Goal: Task Accomplishment & Management: Manage account settings

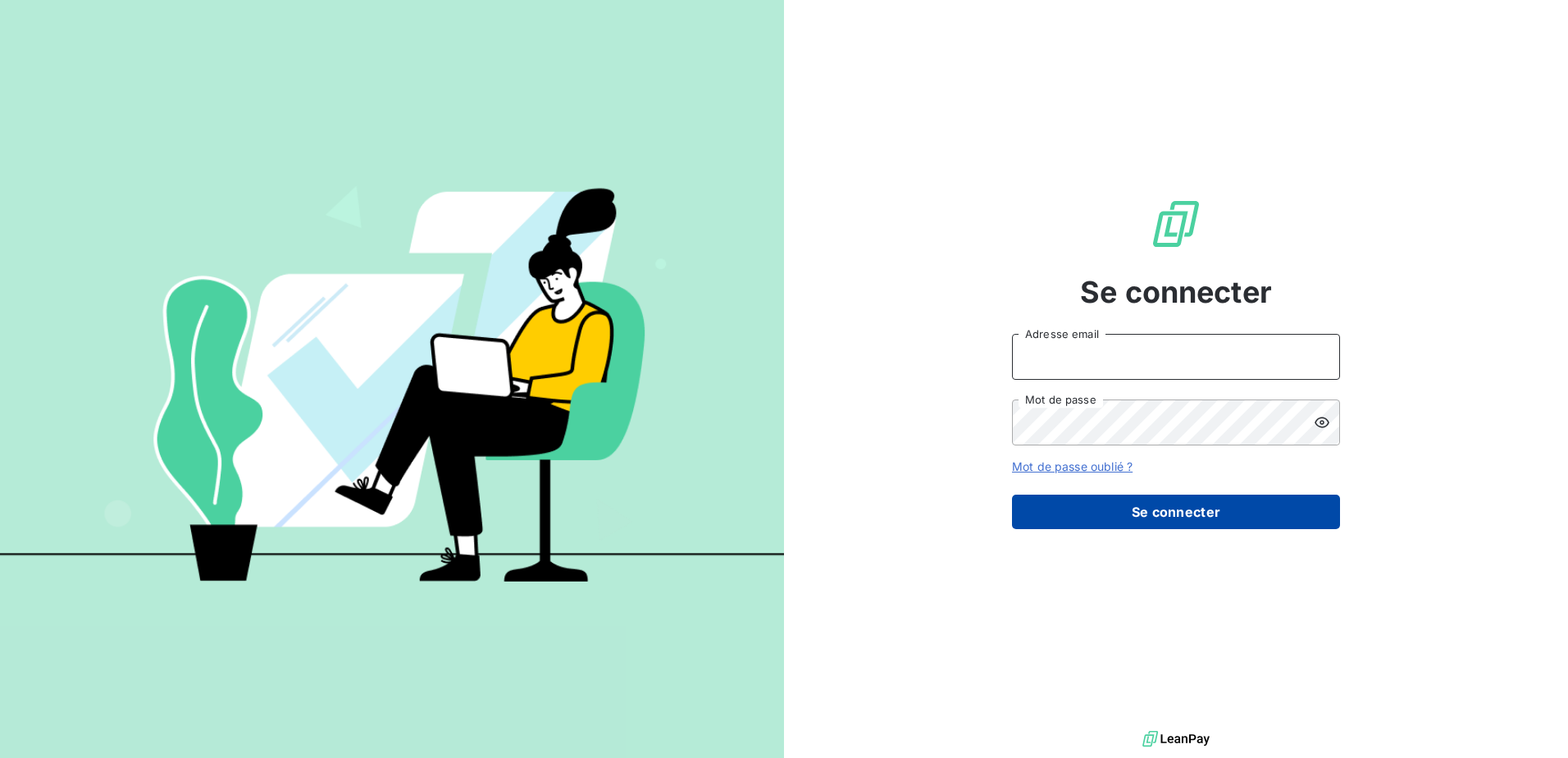
type input "[EMAIL_ADDRESS][DOMAIN_NAME]"
click at [1042, 461] on button "Se connecter" at bounding box center [1176, 512] width 328 height 34
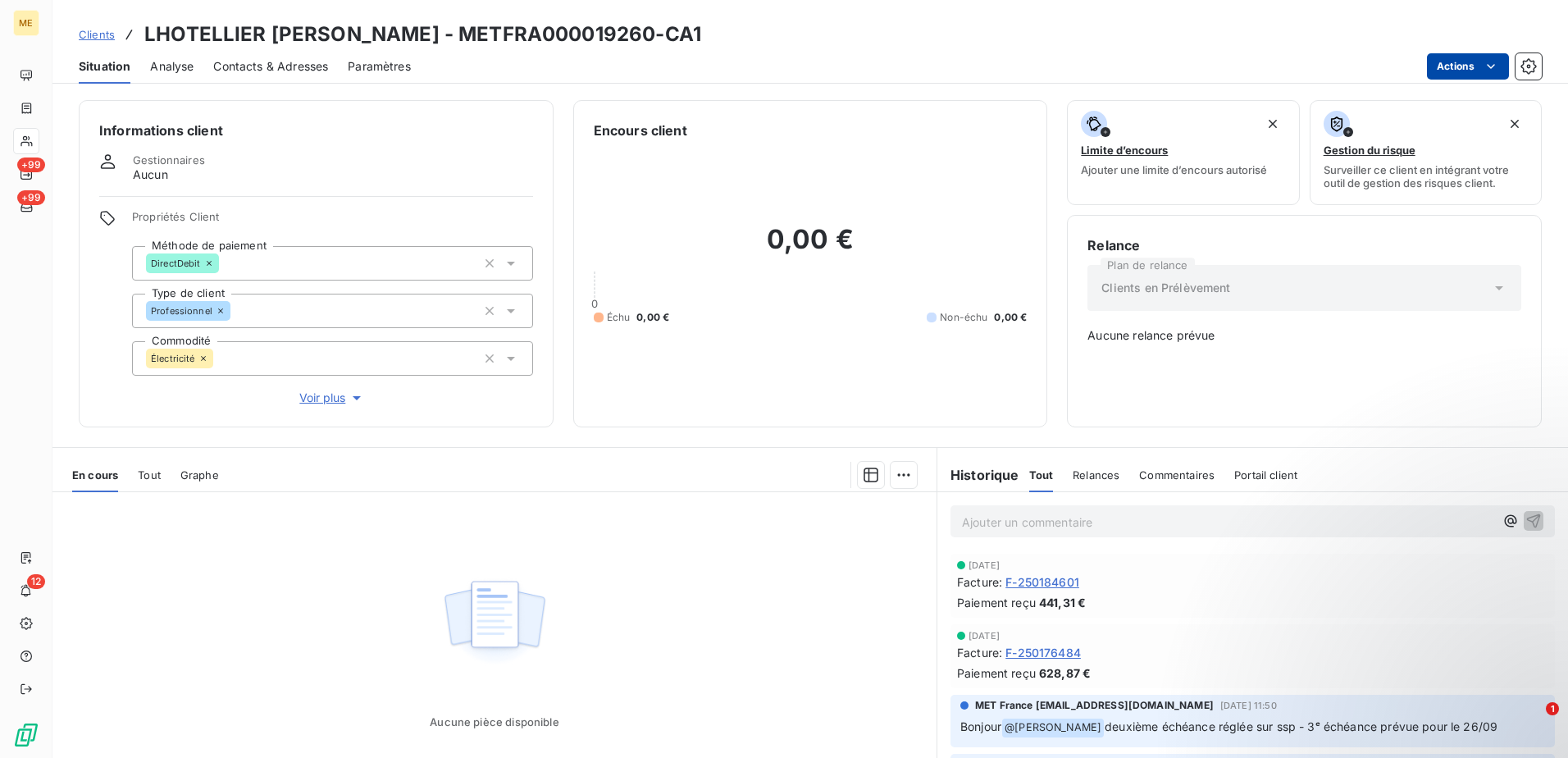
click at [1042, 71] on html "ME +99 +99 12 Clients LHOTELLIER [PERSON_NAME] - METFRA000019260-CA1 Situation …" at bounding box center [784, 379] width 1568 height 758
click at [1042, 461] on html "ME +99 +99 12 Clients LHOTELLIER [PERSON_NAME] - METFRA000019260-CA1 Situation …" at bounding box center [784, 379] width 1568 height 758
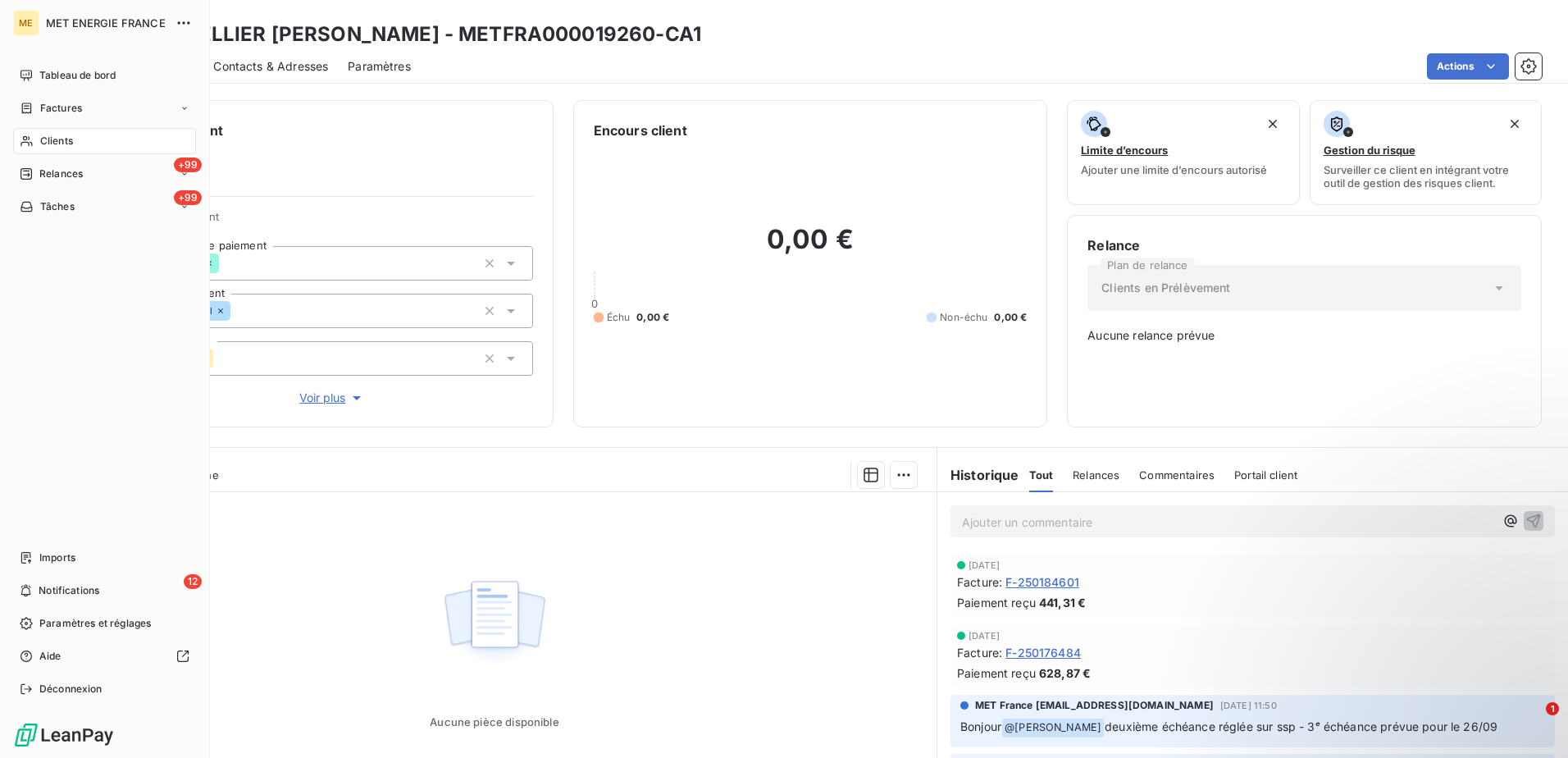
click at [32, 137] on icon at bounding box center [27, 141] width 14 height 13
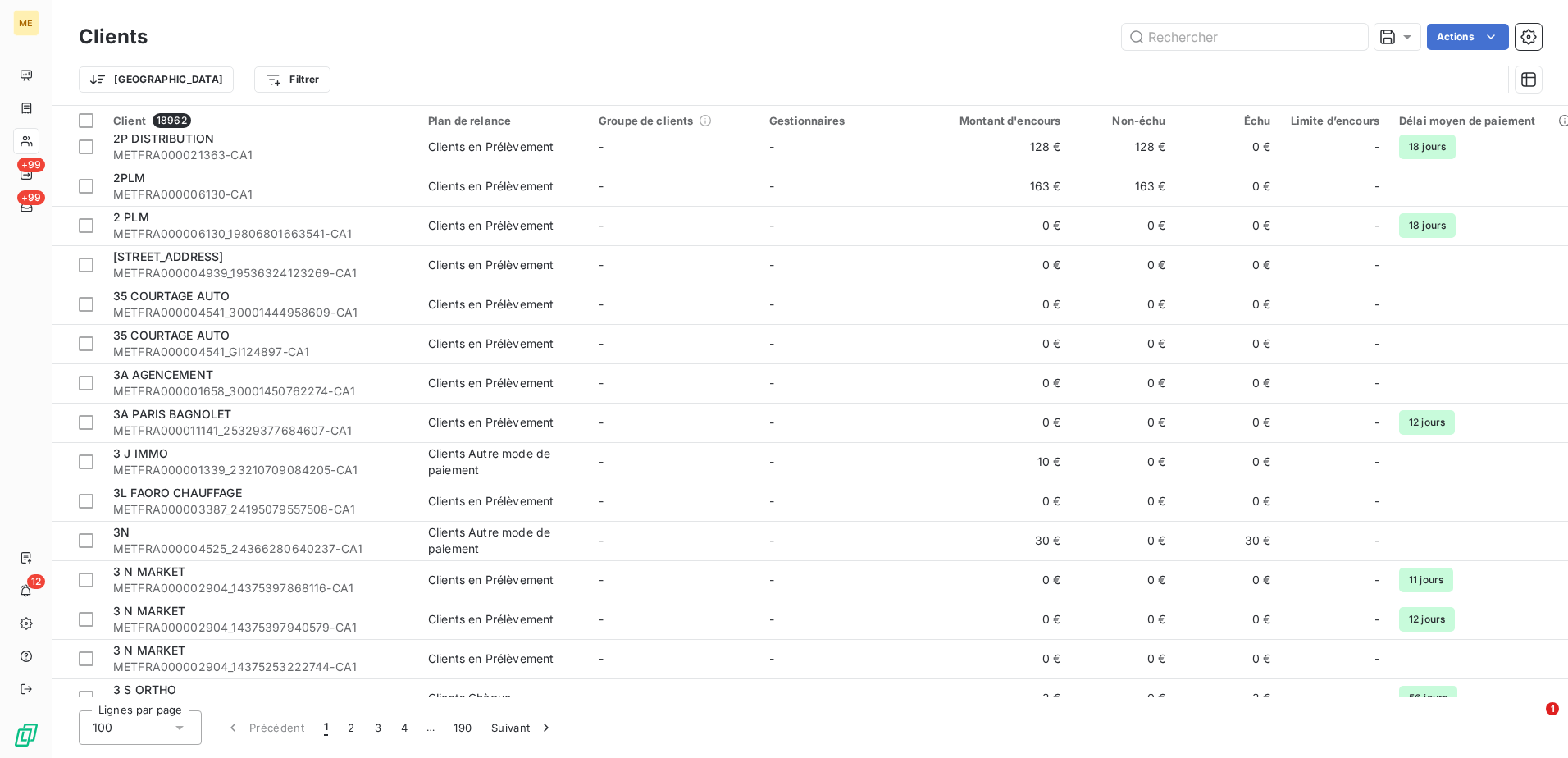
scroll to position [1395, 0]
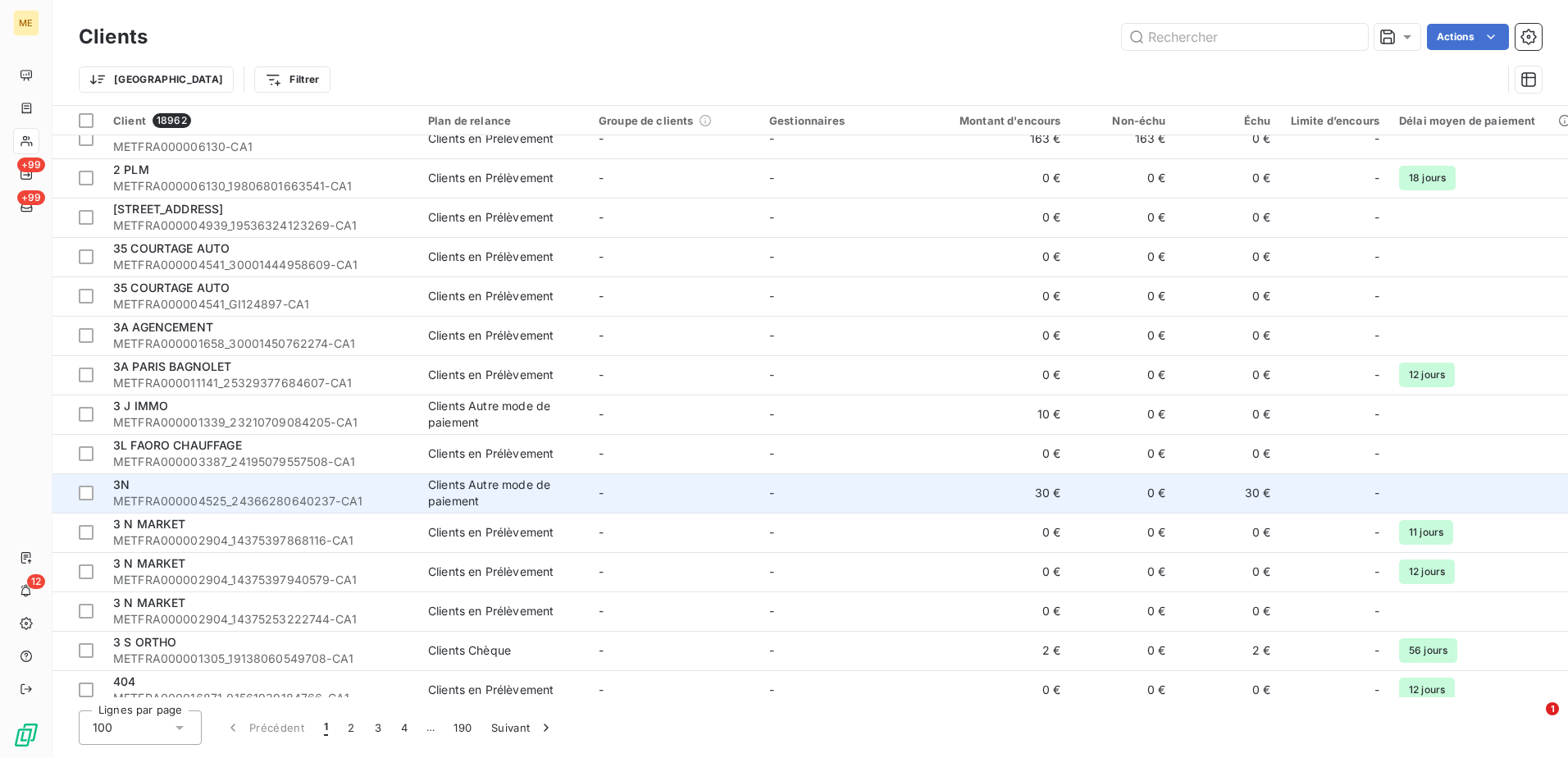
click at [196, 461] on div "3N" at bounding box center [261, 484] width 295 height 16
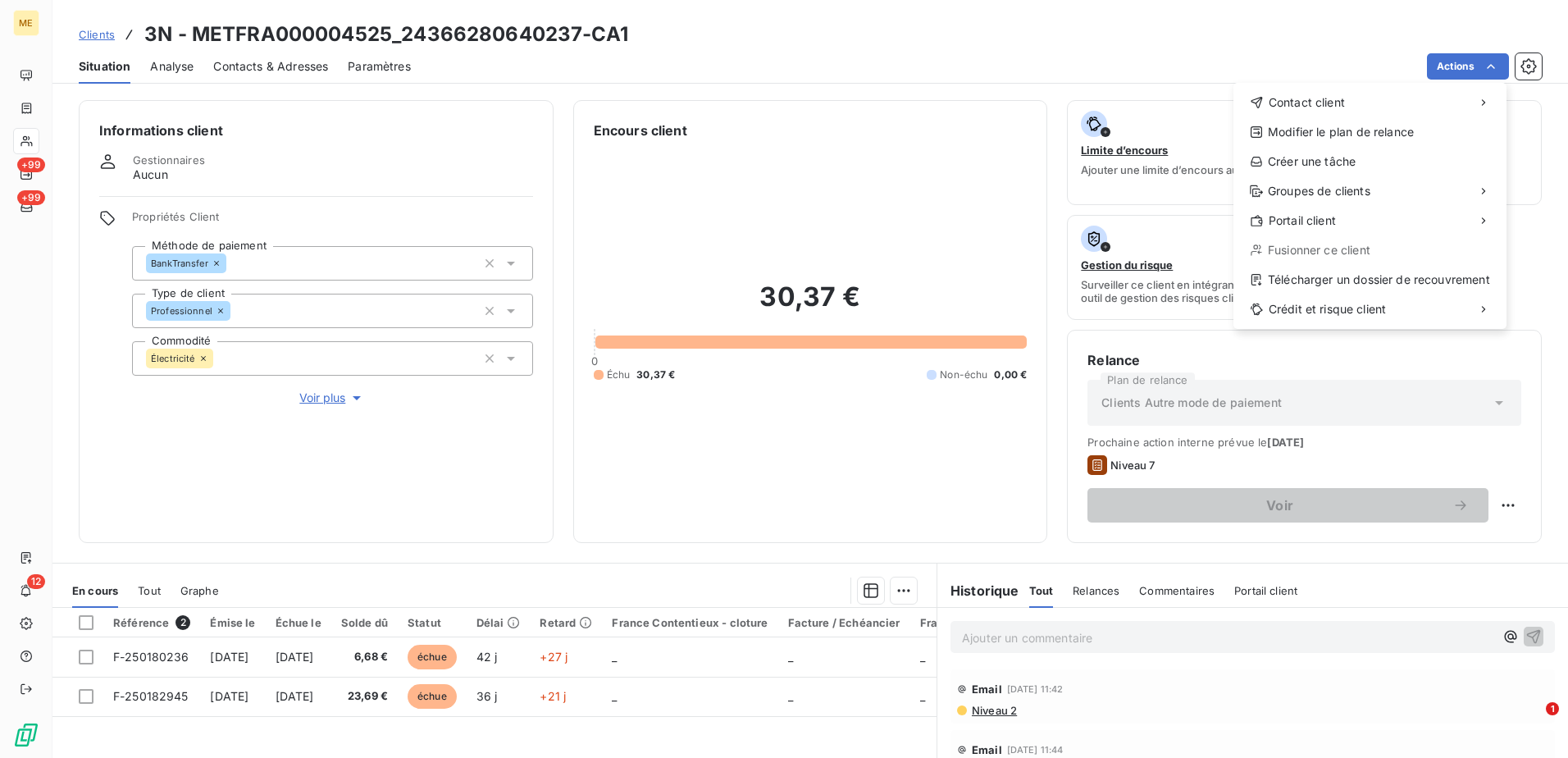
click at [1042, 61] on html "ME +99 +99 12 Clients 3N - METFRA000004525_24366280640237-CA1 Situation Analyse…" at bounding box center [784, 379] width 1568 height 758
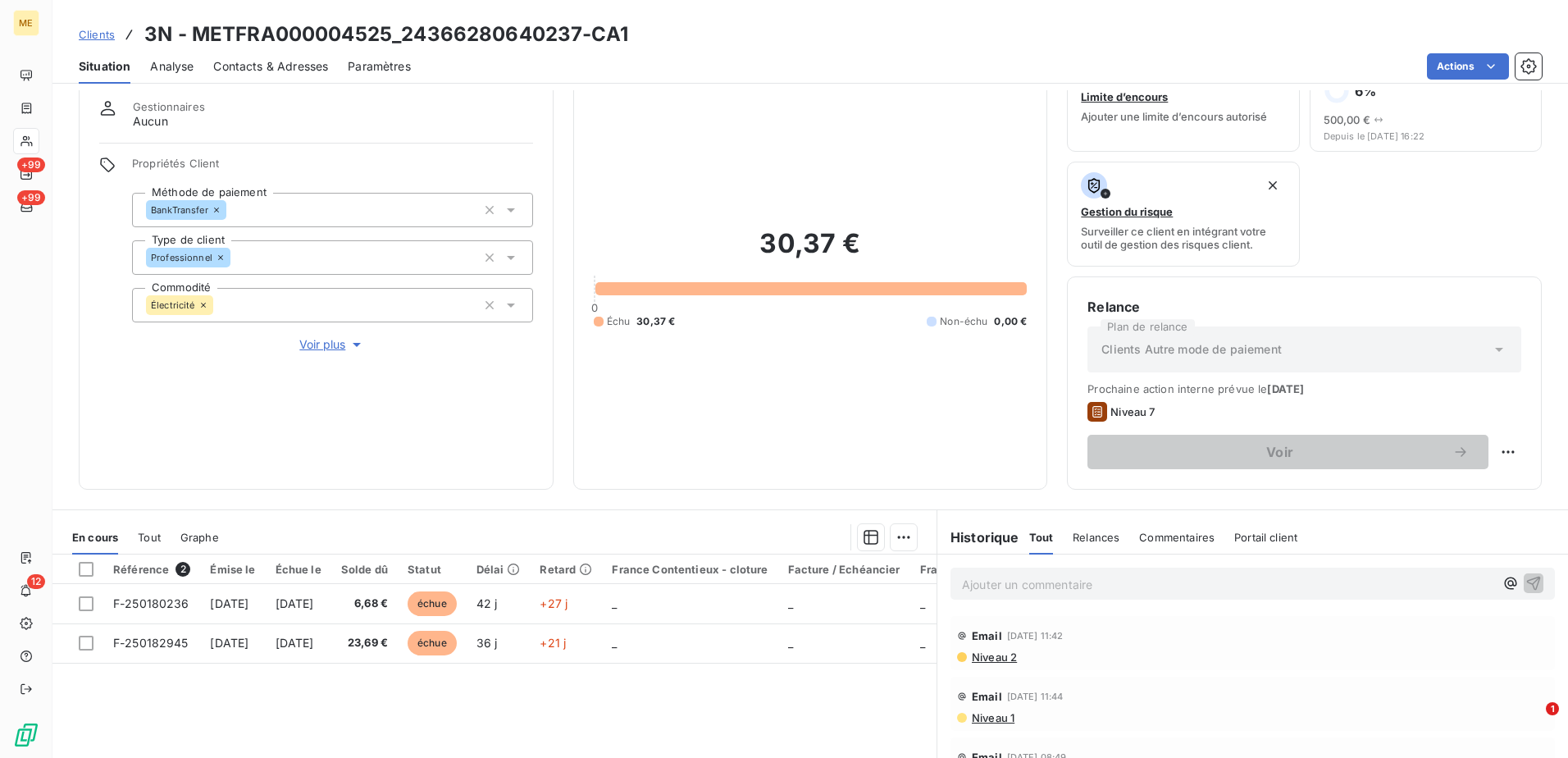
scroll to position [82, 0]
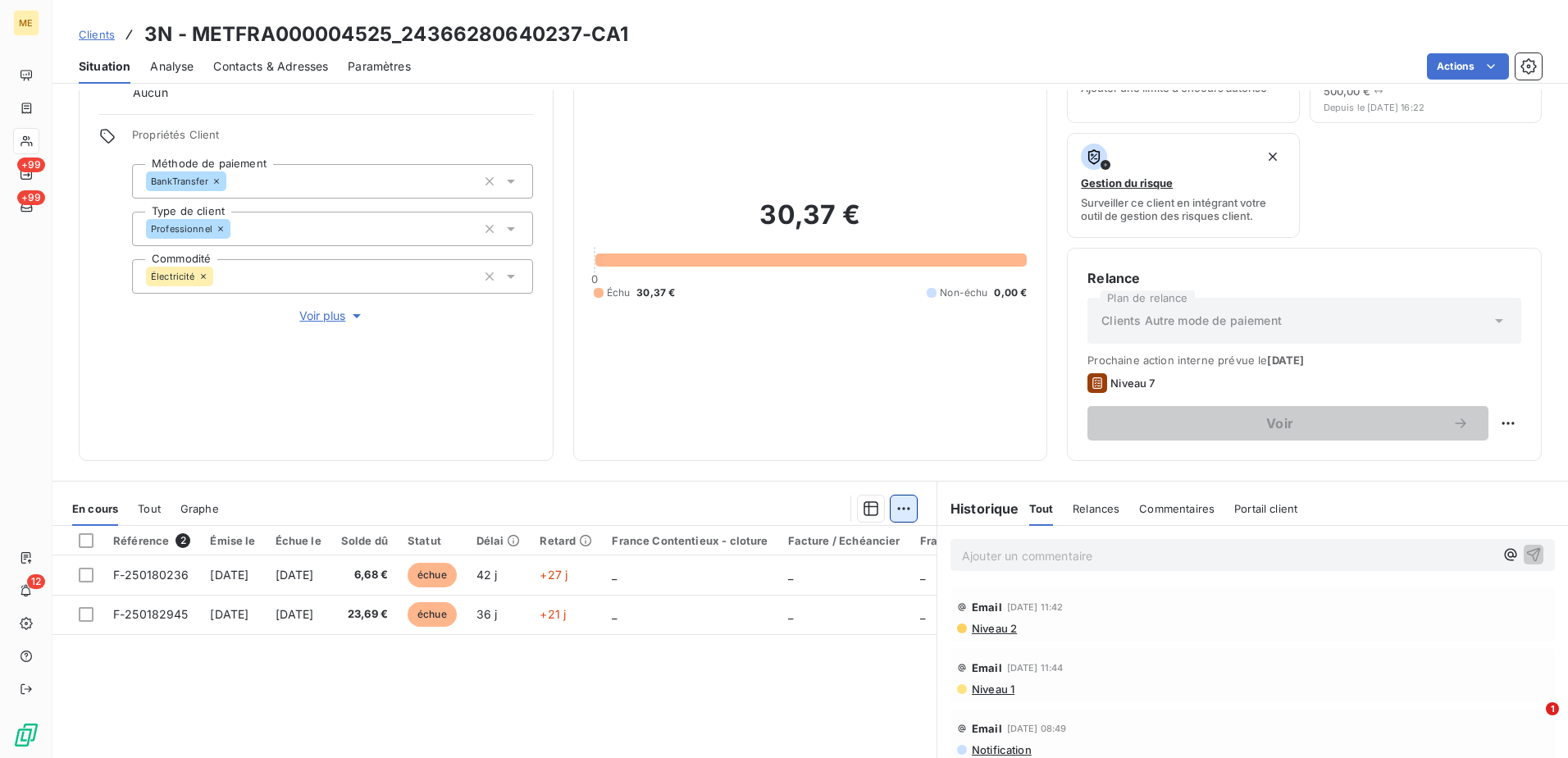
click at [901, 461] on html "ME +99 +99 12 Clients 3N - METFRA000004525_24366280640237-CA1 Situation Analyse…" at bounding box center [784, 379] width 1568 height 758
click at [714, 461] on html "ME +99 +99 12 Clients 3N - METFRA000004525_24366280640237-CA1 Situation Analyse…" at bounding box center [784, 379] width 1568 height 758
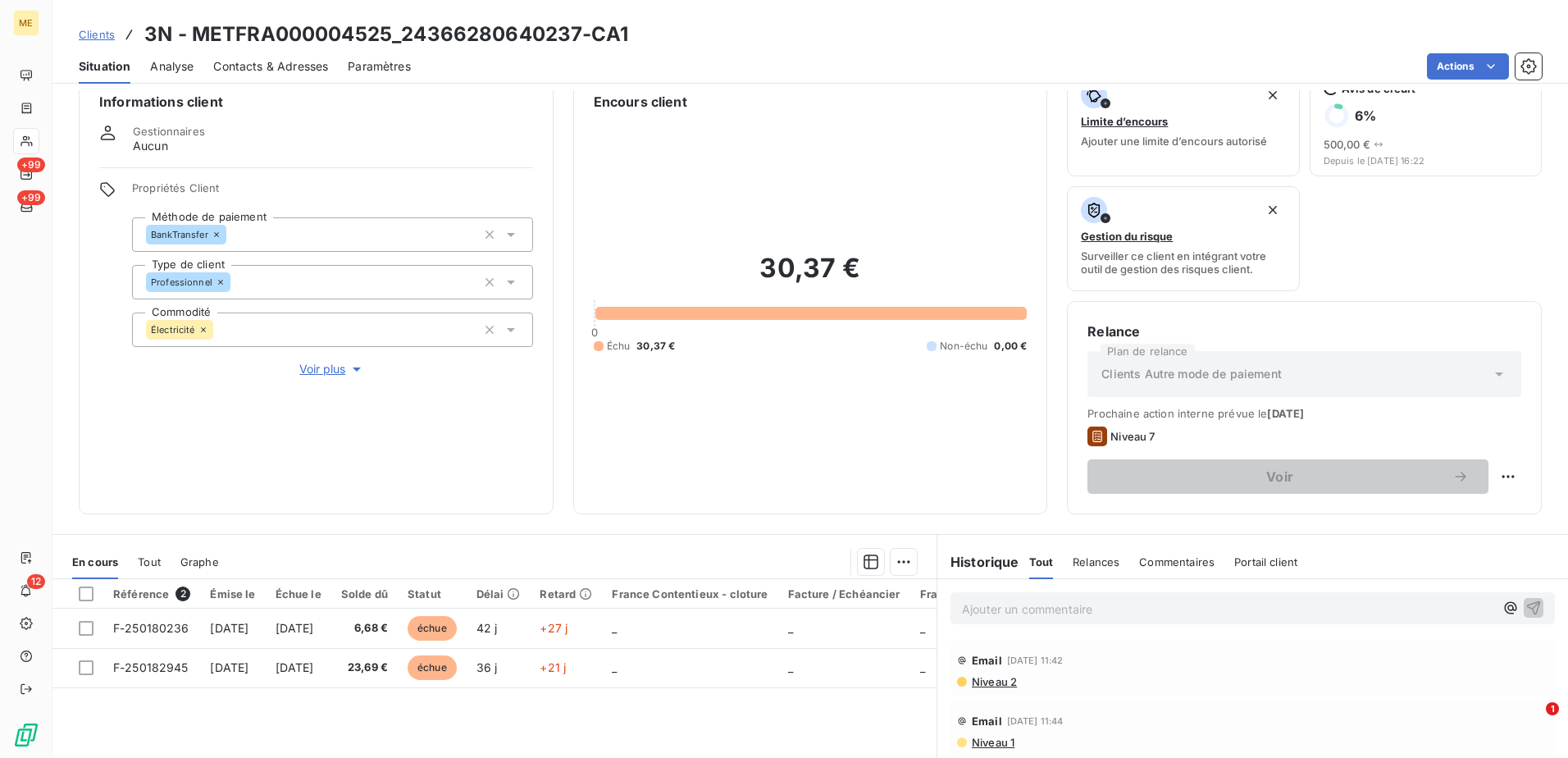
scroll to position [0, 0]
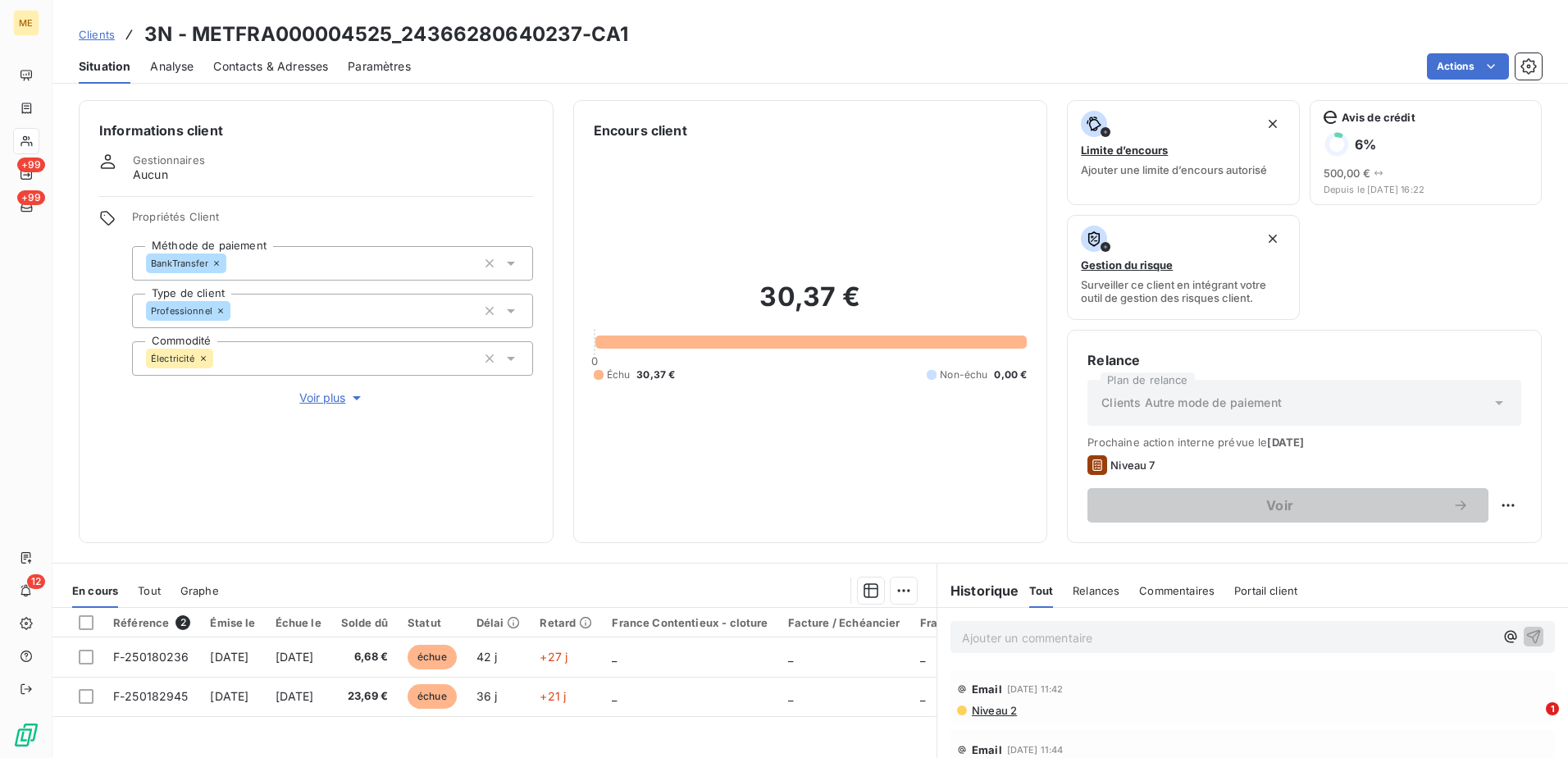
click at [173, 59] on span "Analyse" at bounding box center [172, 66] width 44 height 16
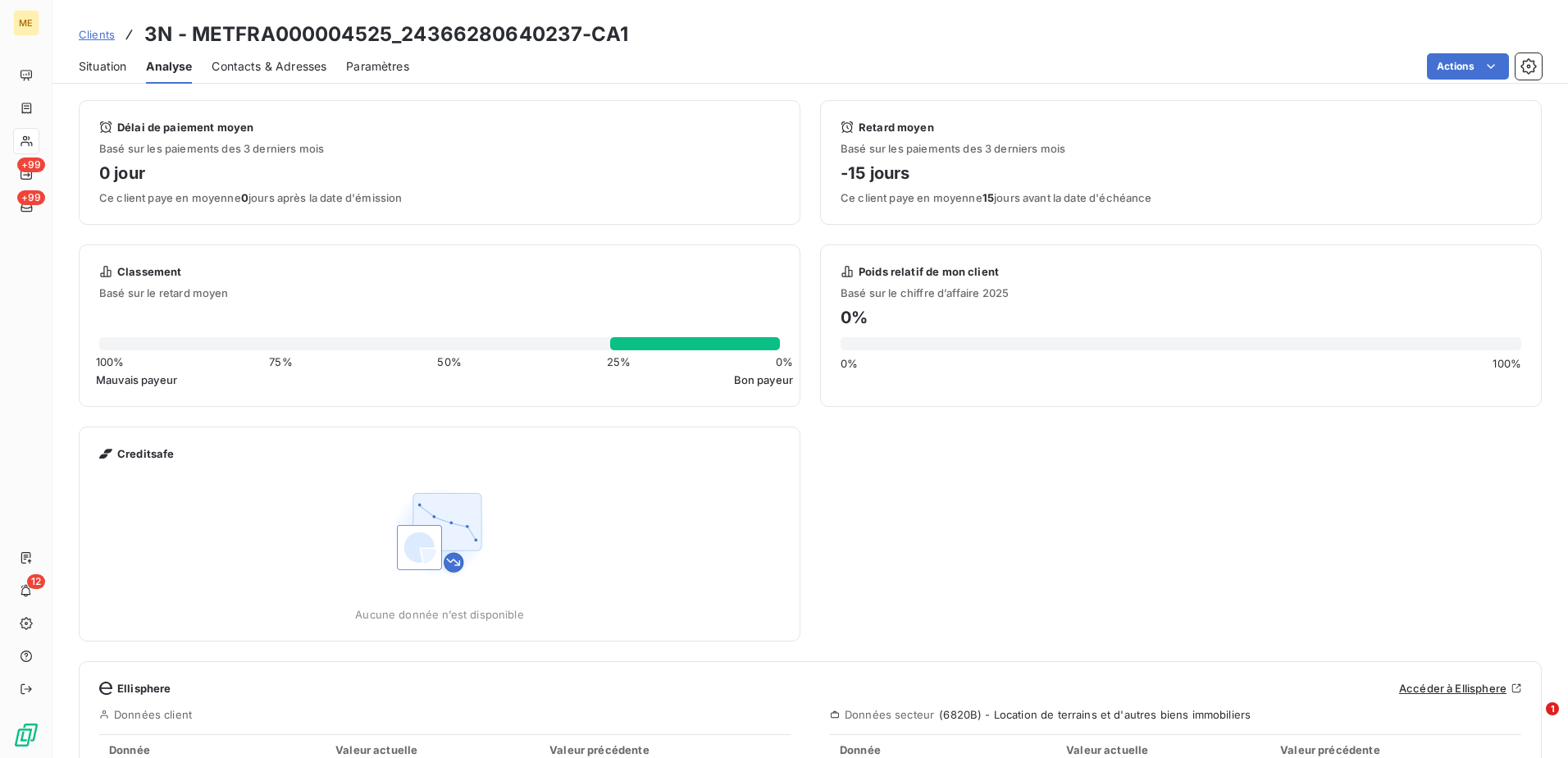
click at [270, 74] on div "Contacts & Adresses" at bounding box center [269, 67] width 115 height 34
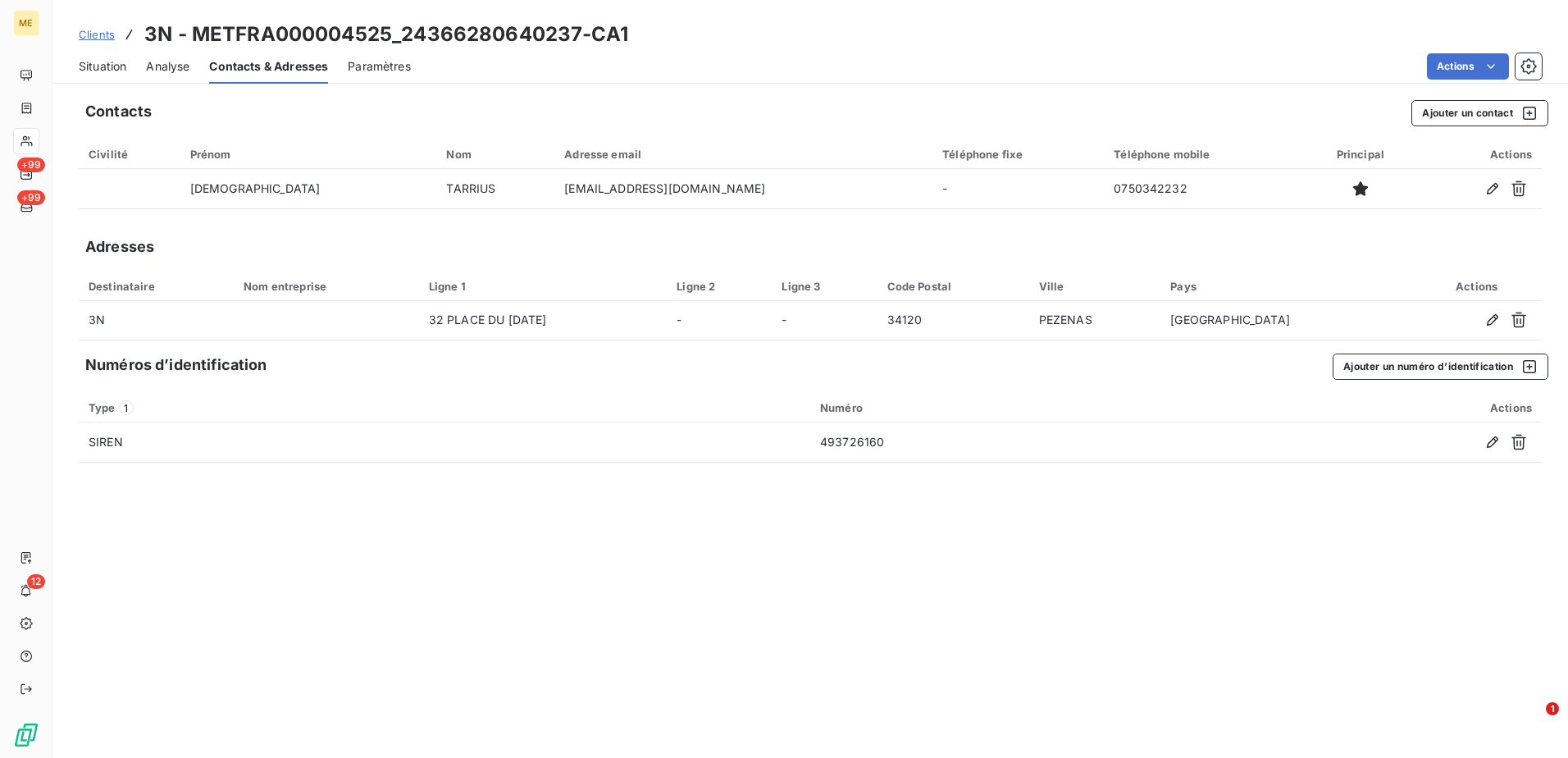
click at [372, 72] on span "Paramètres" at bounding box center [379, 66] width 63 height 16
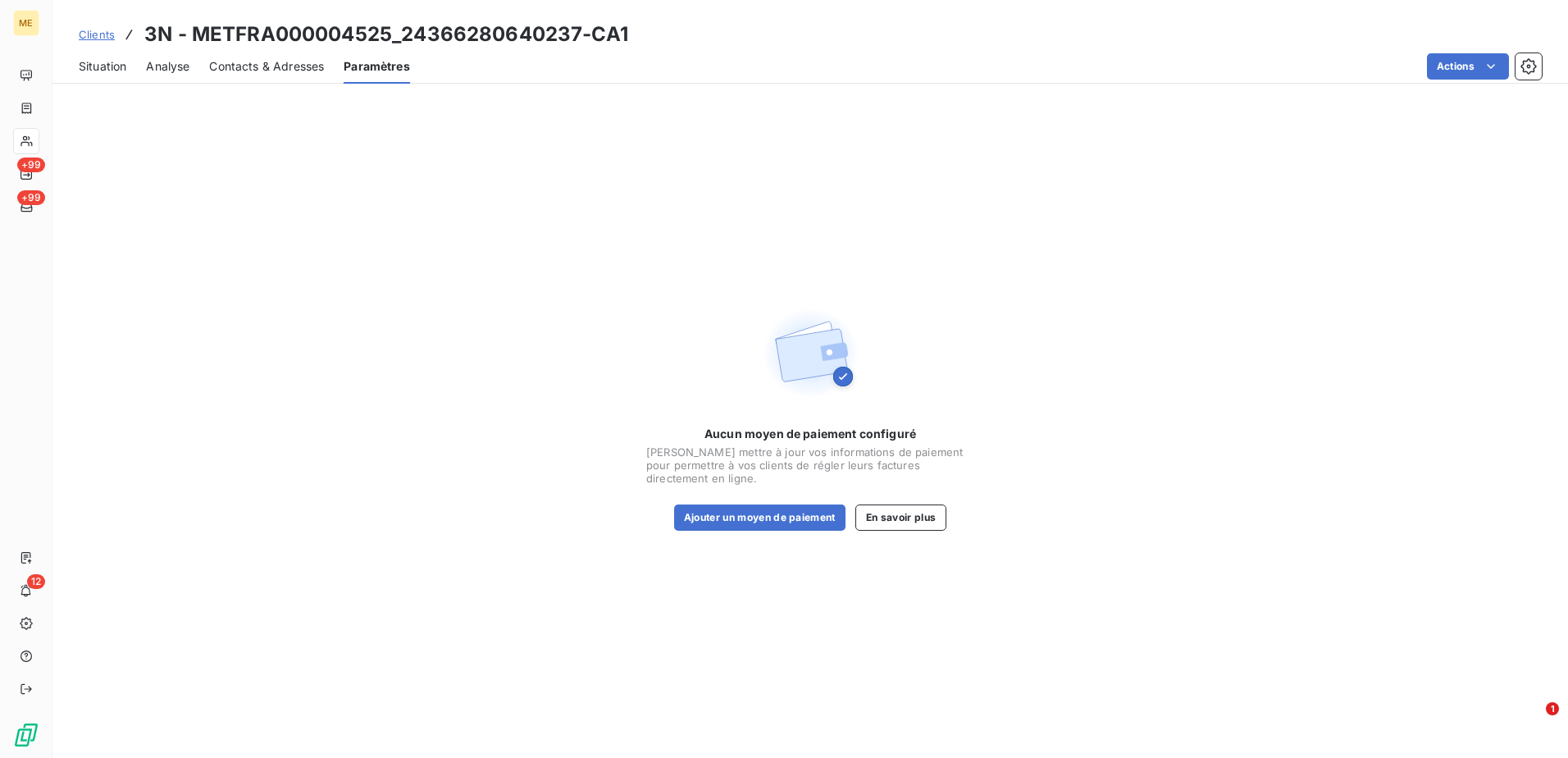
click at [97, 64] on span "Situation" at bounding box center [102, 66] width 48 height 16
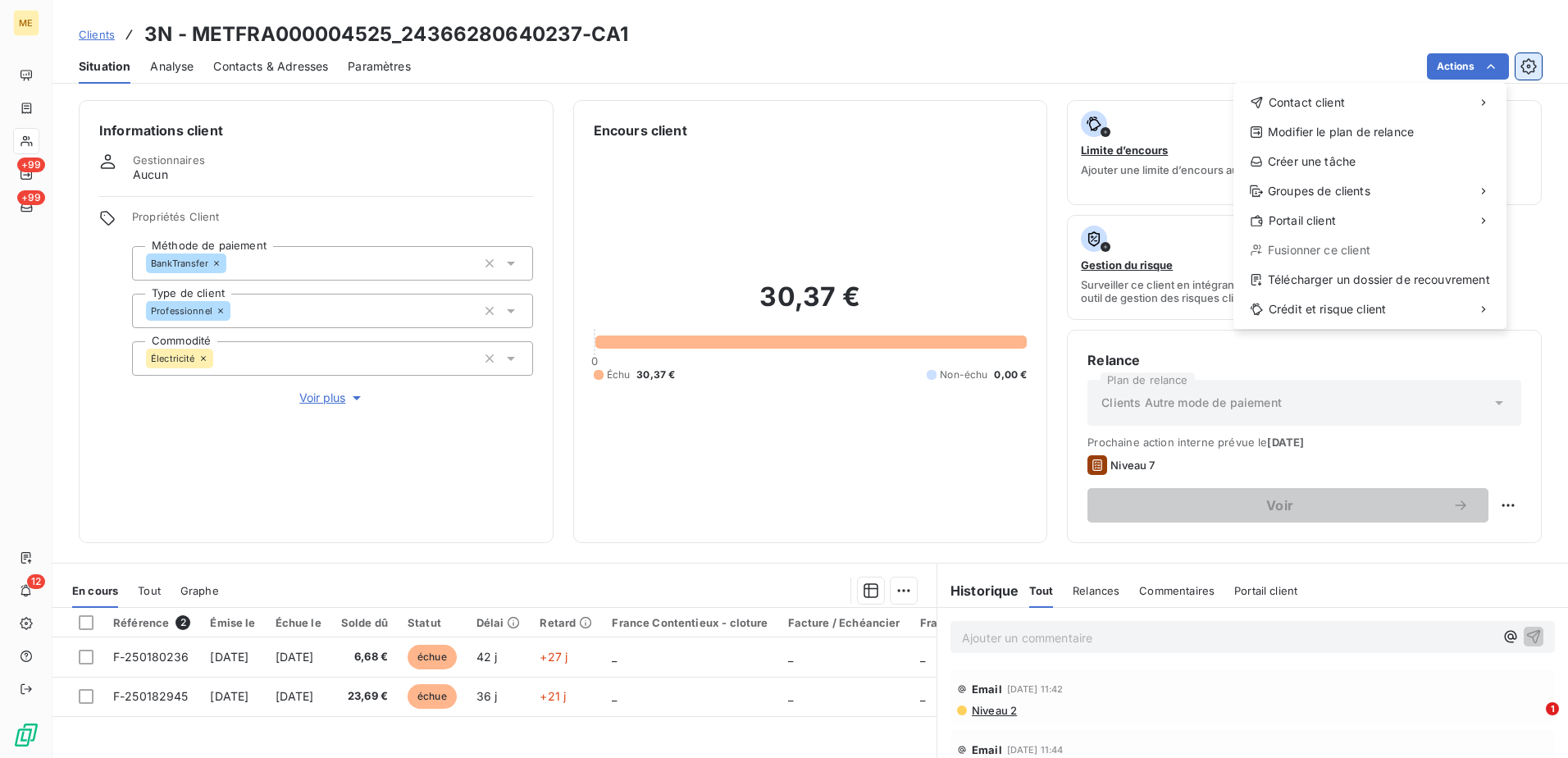
click at [1042, 65] on html "ME +99 +99 12 Clients 3N - METFRA000004525_24366280640237-CA1 Situation Analyse…" at bounding box center [784, 379] width 1568 height 758
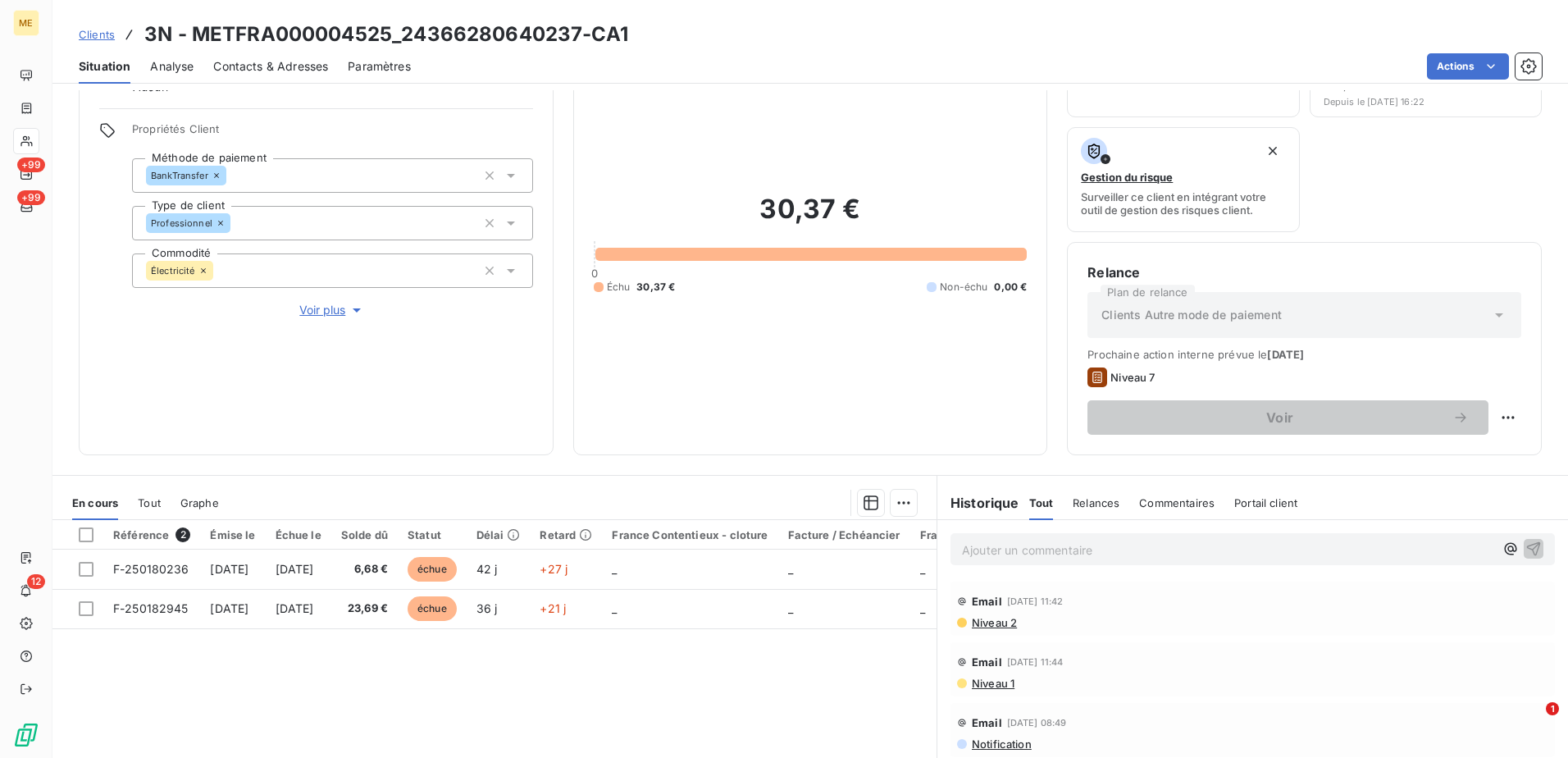
scroll to position [164, 0]
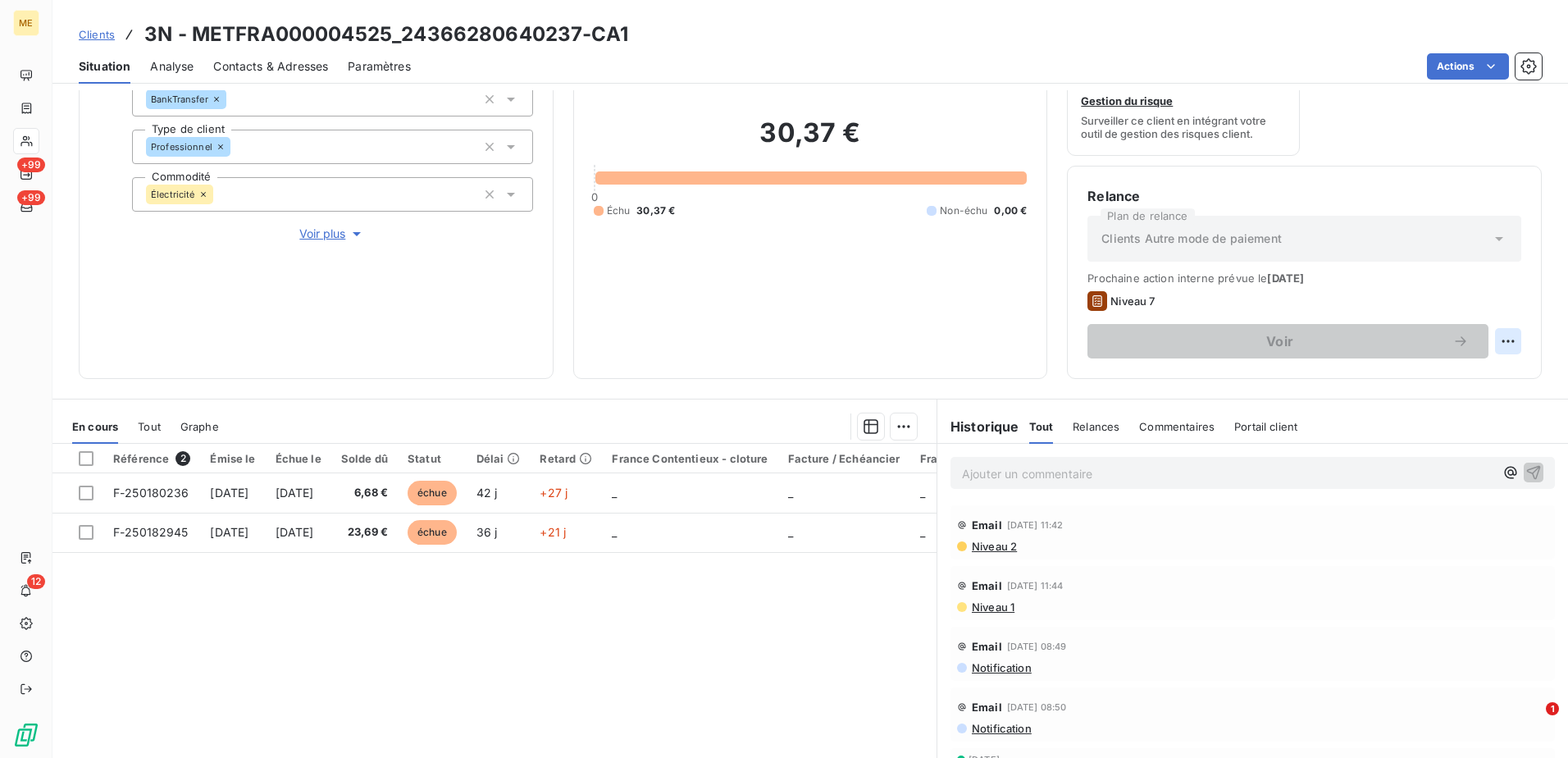
click at [1042, 332] on html "ME +99 +99 12 Clients 3N - METFRA000004525_24366280640237-CA1 Situation Analyse…" at bounding box center [784, 379] width 1568 height 758
click at [1042, 312] on html "ME +99 +99 12 Clients 3N - METFRA000004525_24366280640237-CA1 Situation Analyse…" at bounding box center [784, 379] width 1568 height 758
click at [1042, 418] on div "Historique Tout Relances Commentaires Portail client Tout Relances Commentaires…" at bounding box center [1252, 427] width 631 height 34
click at [1042, 433] on div "Portail client" at bounding box center [1265, 427] width 63 height 34
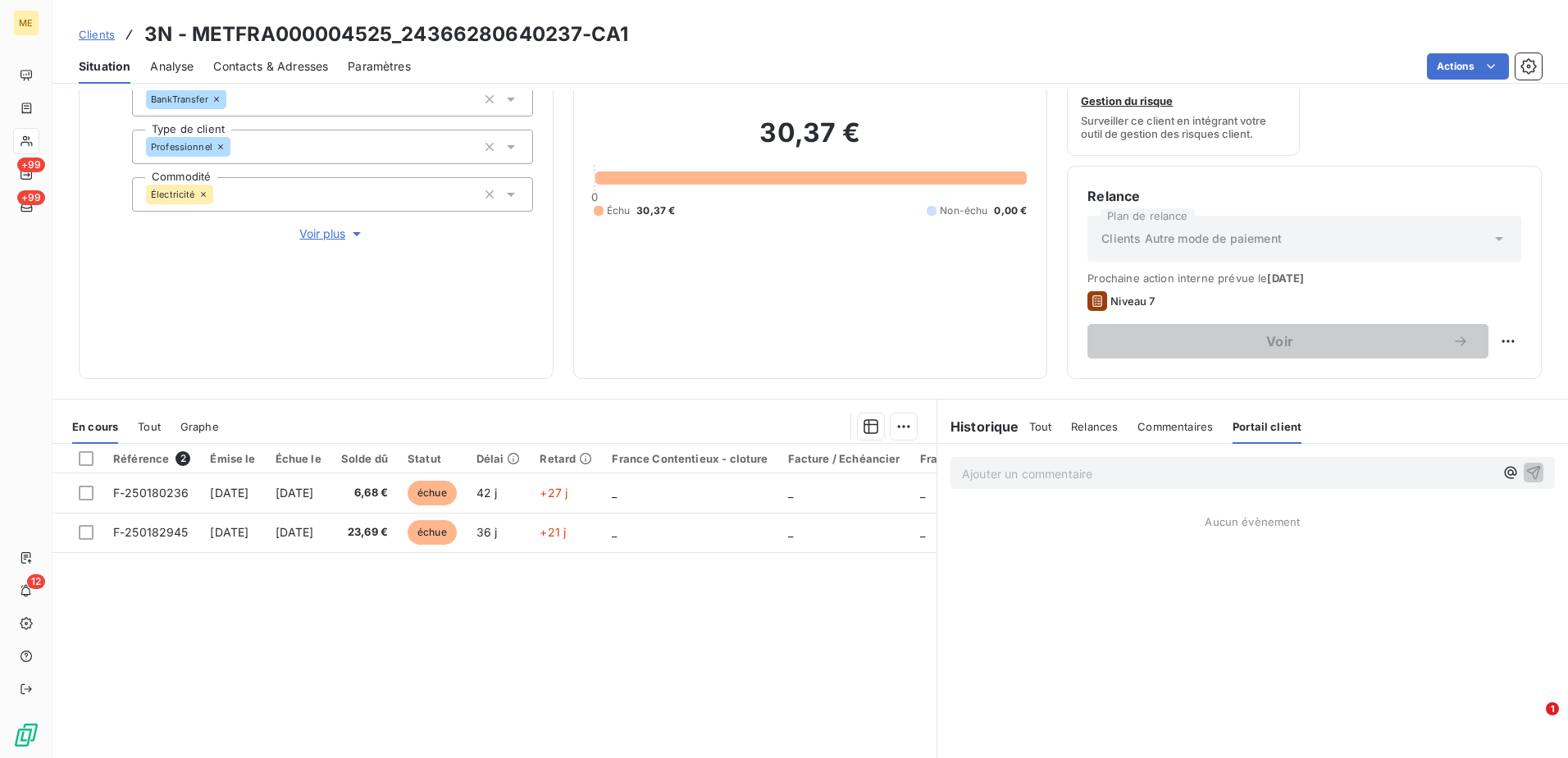
click at [1042, 417] on div "Commentaires" at bounding box center [1175, 427] width 75 height 34
click at [1042, 429] on span "Relances" at bounding box center [1094, 427] width 47 height 13
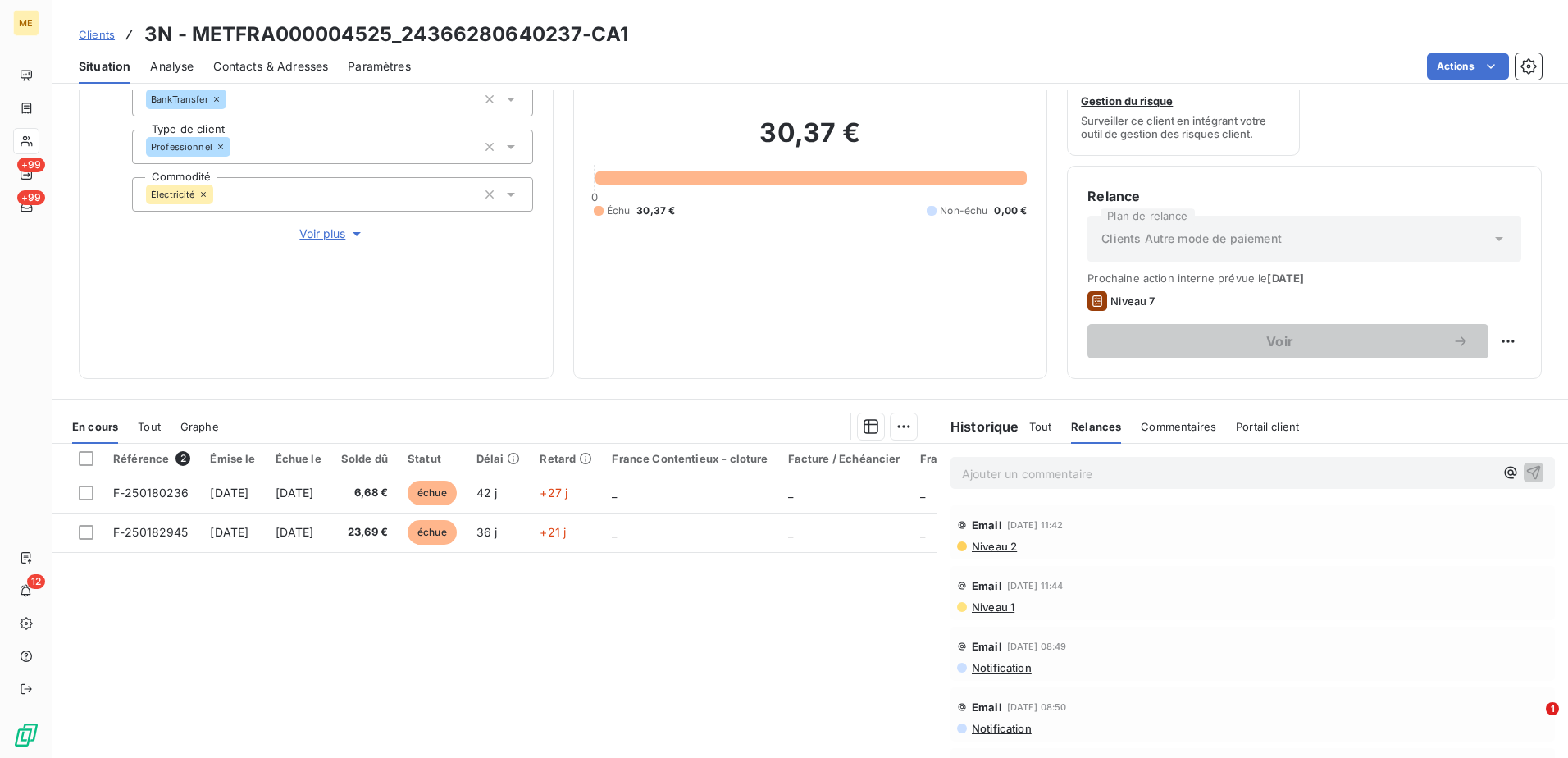
click at [1018, 427] on div "Historique" at bounding box center [983, 427] width 92 height 20
click at [976, 427] on h6 "Historique" at bounding box center [978, 427] width 82 height 20
click at [1032, 429] on span "Tout" at bounding box center [1040, 427] width 23 height 13
click at [979, 429] on h6 "Historique" at bounding box center [978, 427] width 82 height 20
